Goal: Task Accomplishment & Management: Manage account settings

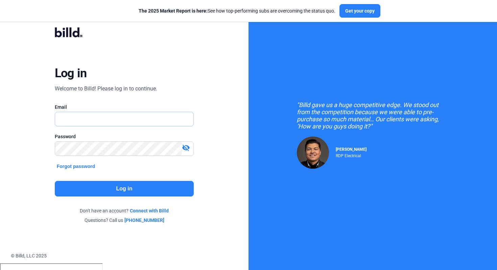
click at [97, 118] on input "text" at bounding box center [120, 119] width 131 height 14
type input "[PERSON_NAME][EMAIL_ADDRESS][DOMAIN_NAME]"
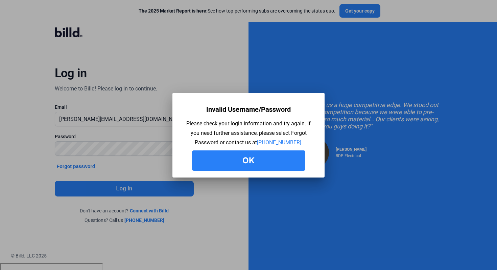
click at [249, 164] on button "Ok" at bounding box center [248, 160] width 113 height 20
click at [252, 154] on button "Ok" at bounding box center [248, 160] width 113 height 20
click at [228, 158] on button "Ok" at bounding box center [248, 160] width 113 height 20
